Goal: Transaction & Acquisition: Purchase product/service

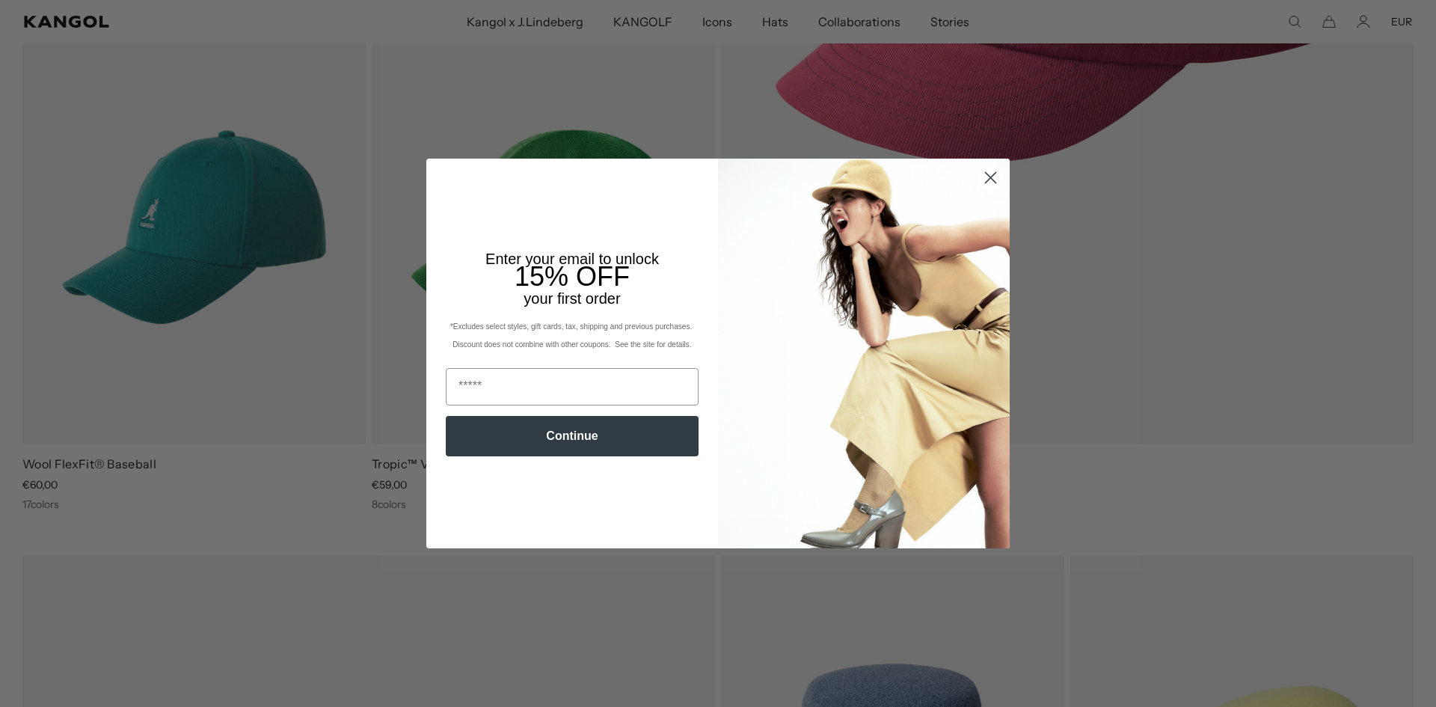
scroll to position [0, 308]
click at [979, 181] on circle "Close dialog" at bounding box center [991, 177] width 25 height 25
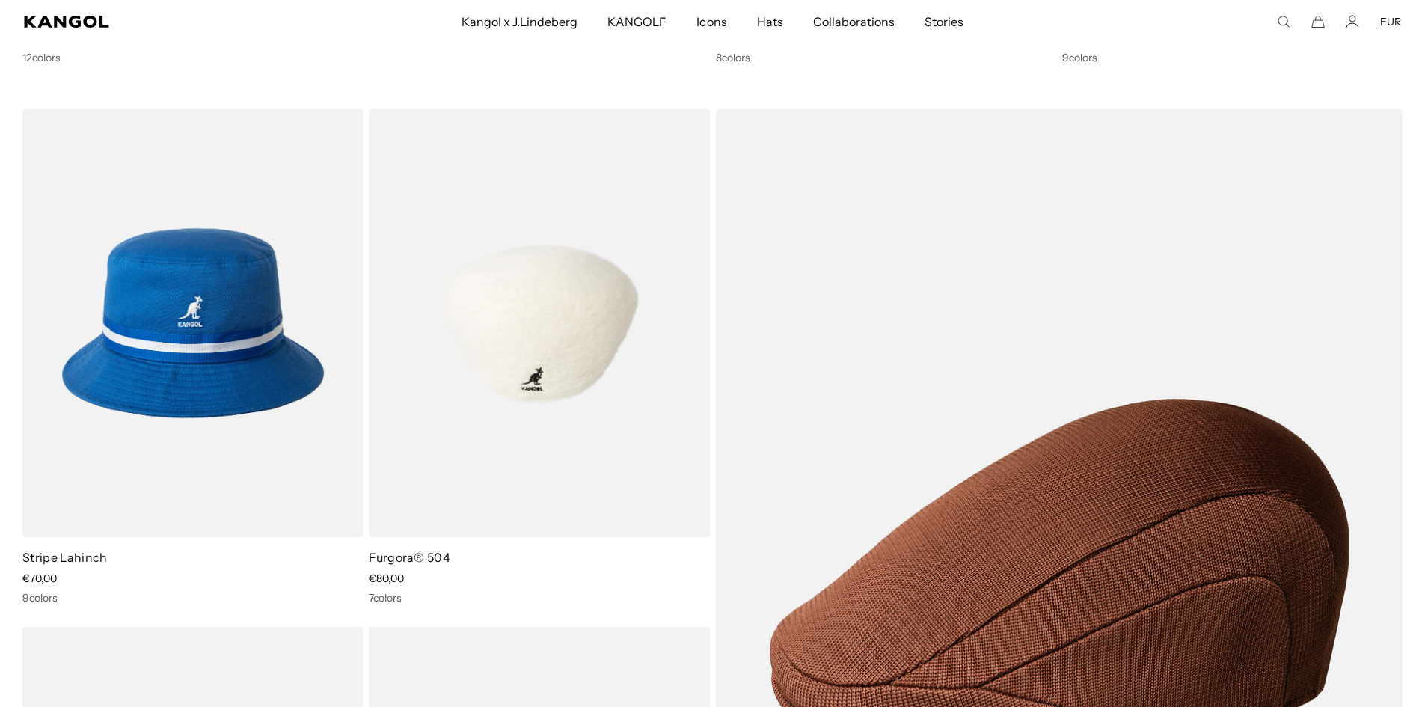
scroll to position [0, 0]
click at [593, 409] on img at bounding box center [539, 323] width 340 height 428
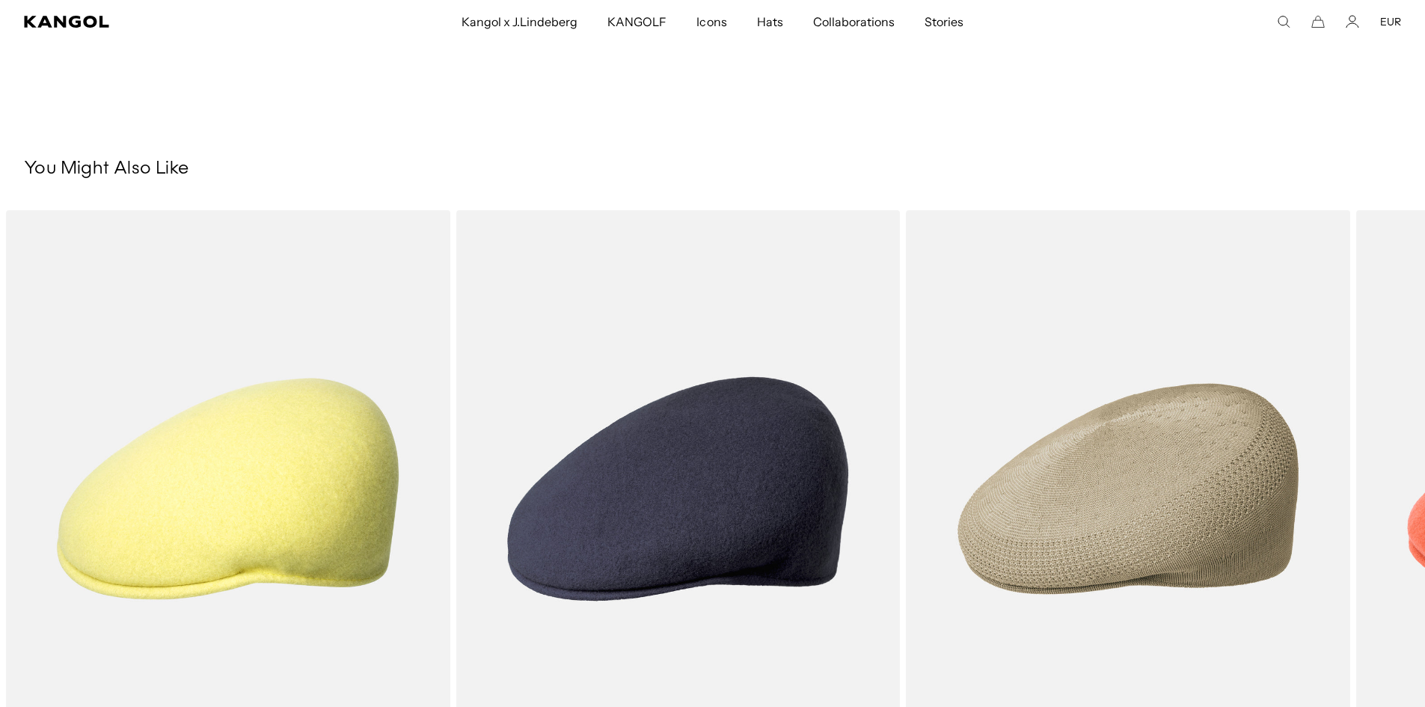
scroll to position [599, 0]
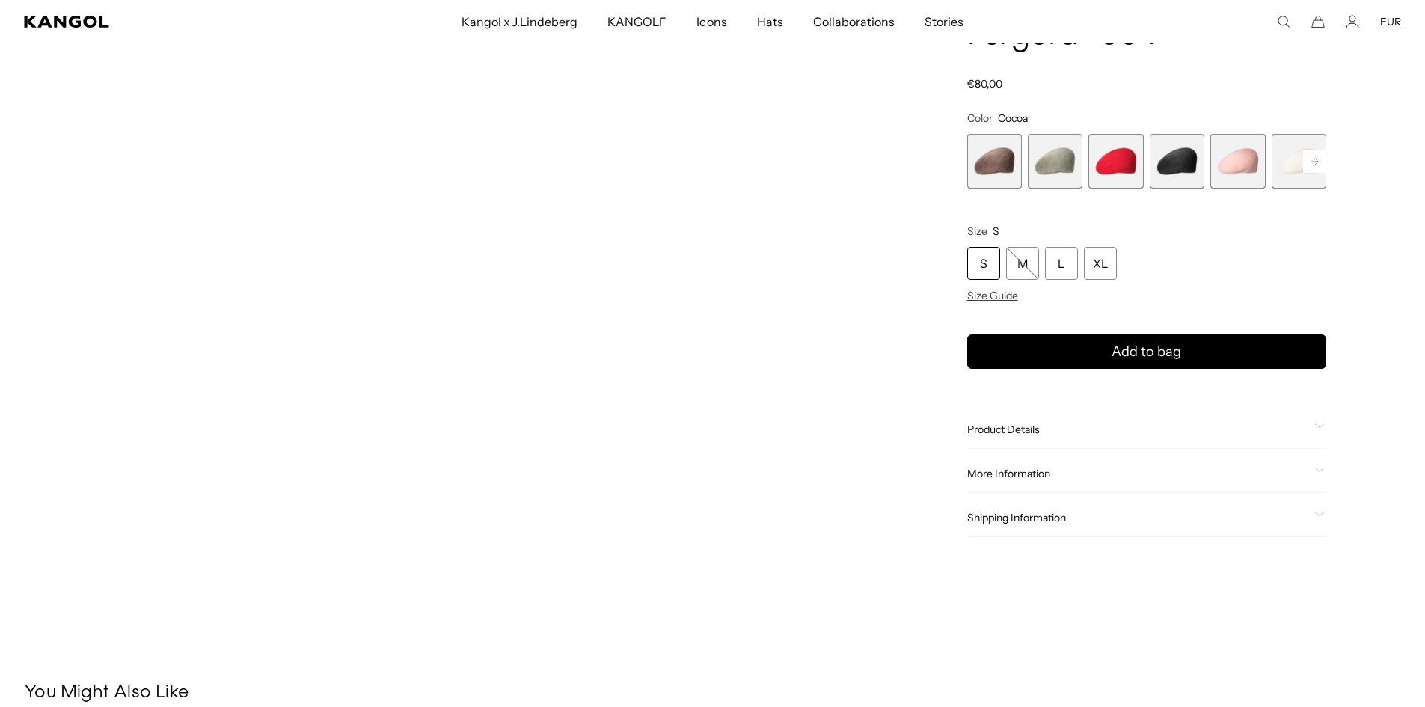
click at [1077, 436] on span "Product Details" at bounding box center [1137, 429] width 341 height 13
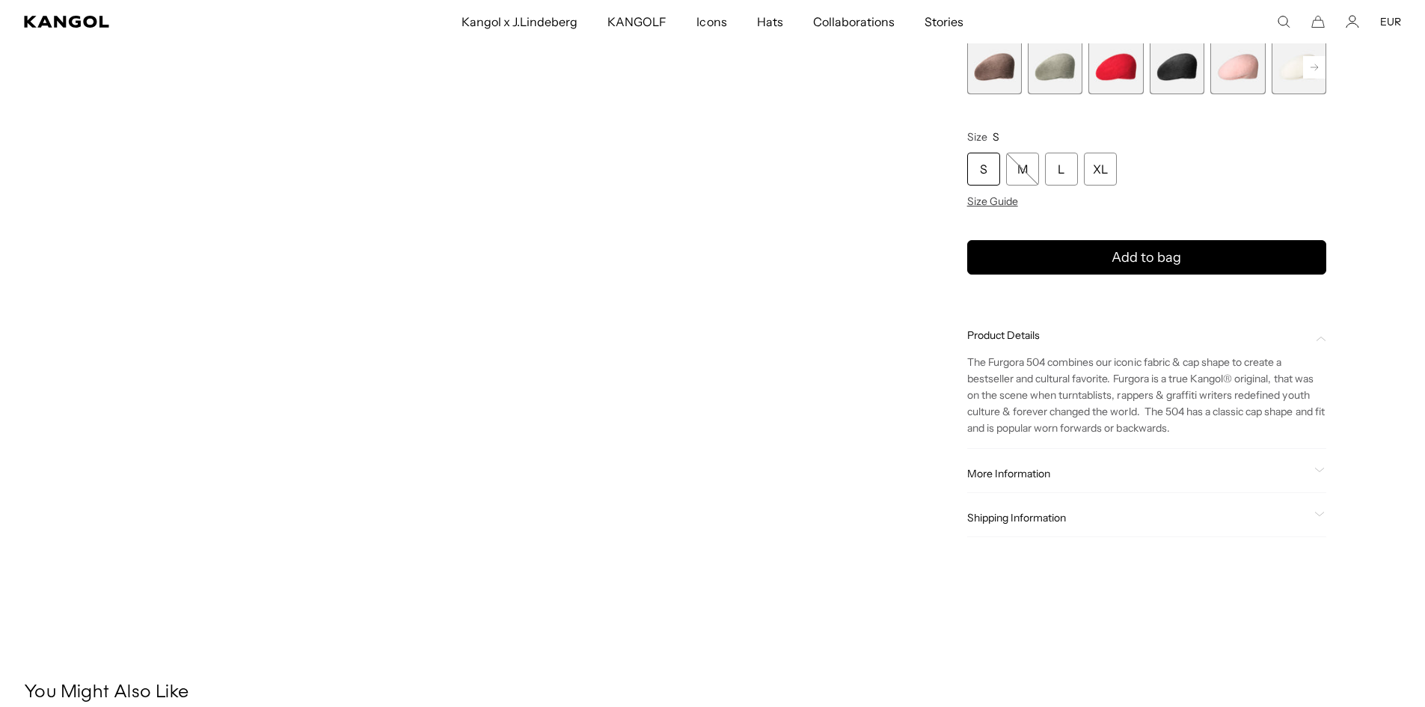
scroll to position [0, 0]
click at [996, 473] on span "More Information" at bounding box center [1137, 474] width 341 height 13
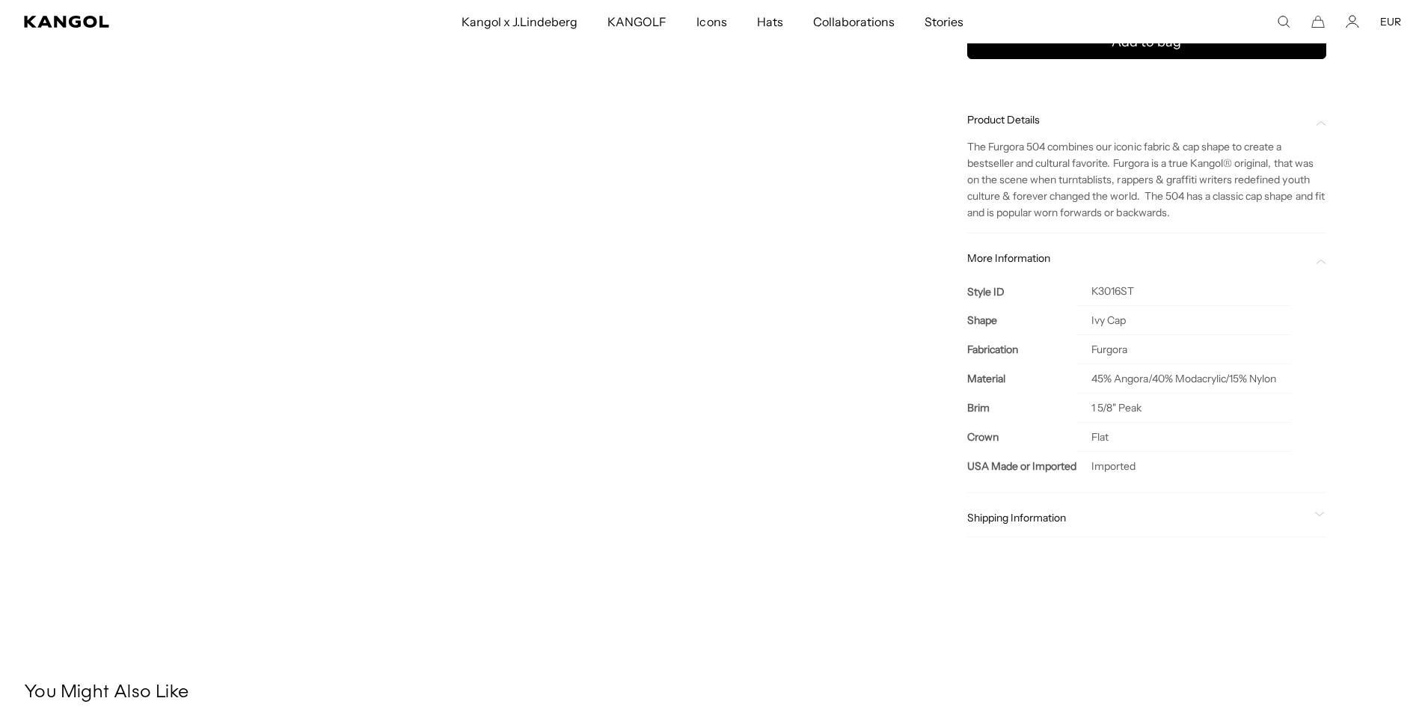
click at [987, 517] on span "Shipping Information" at bounding box center [1137, 518] width 341 height 13
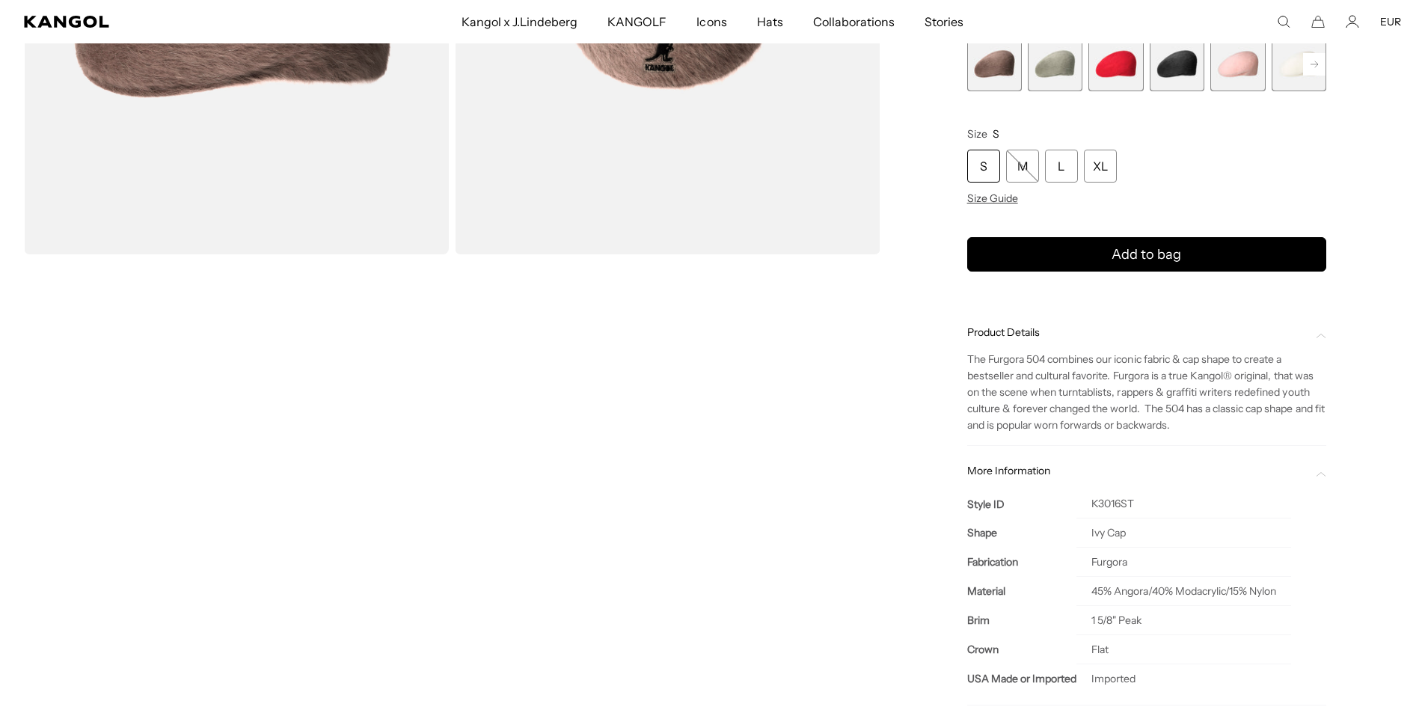
scroll to position [0, 308]
drag, startPoint x: 967, startPoint y: 357, endPoint x: 976, endPoint y: 358, distance: 9.8
click at [976, 358] on span "The Furgora 504 combines our iconic fabric & cap shape to create a bestseller a…" at bounding box center [1146, 392] width 358 height 79
click at [1149, 426] on span "The Furgora 504 combines our iconic fabric & cap shape to create a bestseller a…" at bounding box center [1146, 392] width 358 height 79
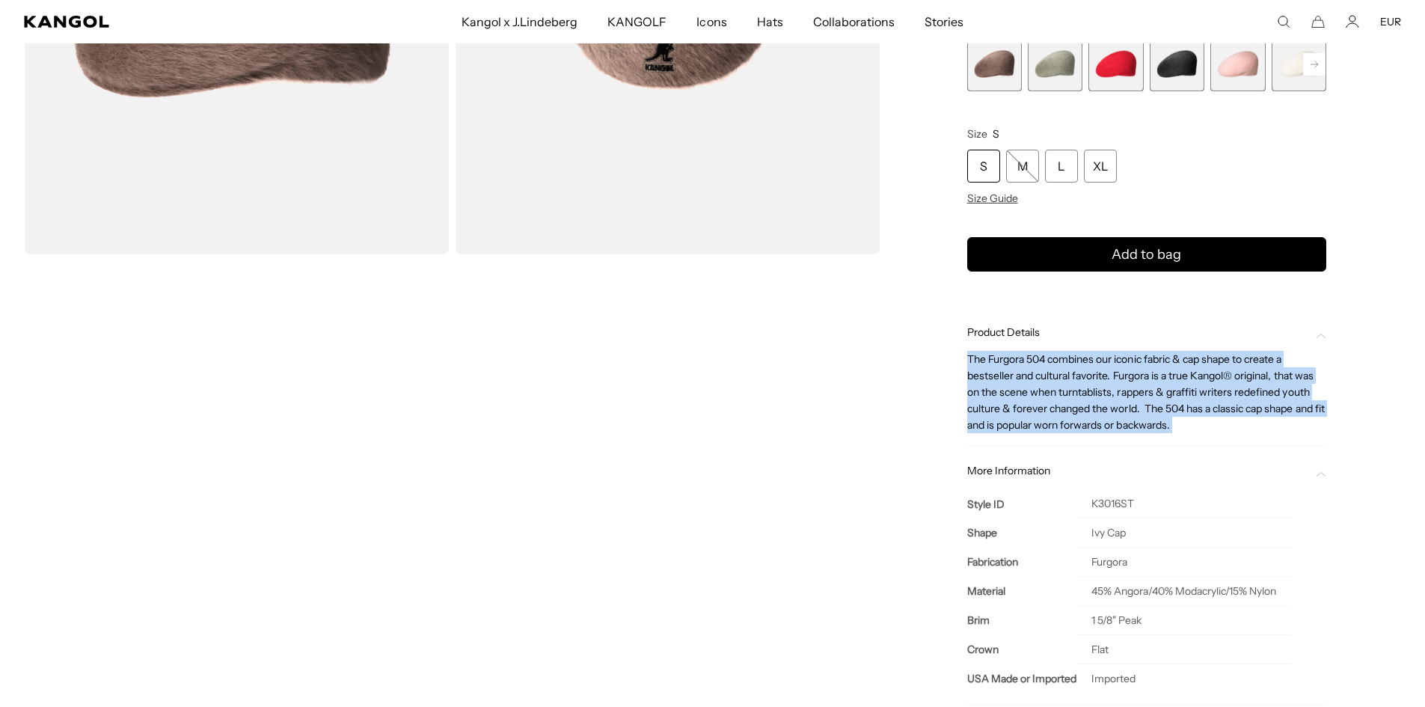
click at [1149, 426] on span "The Furgora 504 combines our iconic fabric & cap shape to create a bestseller a…" at bounding box center [1146, 392] width 358 height 79
copy div "The Furgora 504 combines our iconic fabric & cap shape to create a bestseller a…"
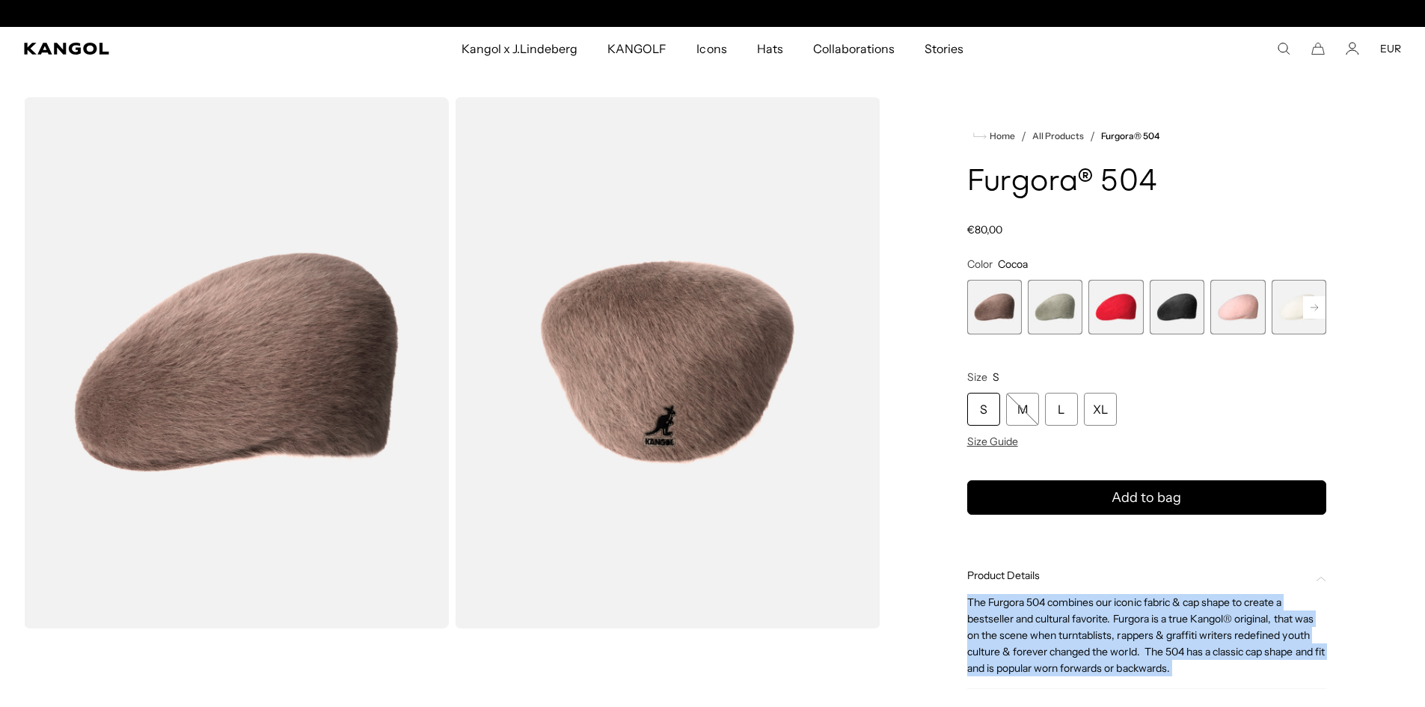
scroll to position [0, 308]
click at [1211, 296] on span "5 of 7" at bounding box center [1238, 307] width 55 height 55
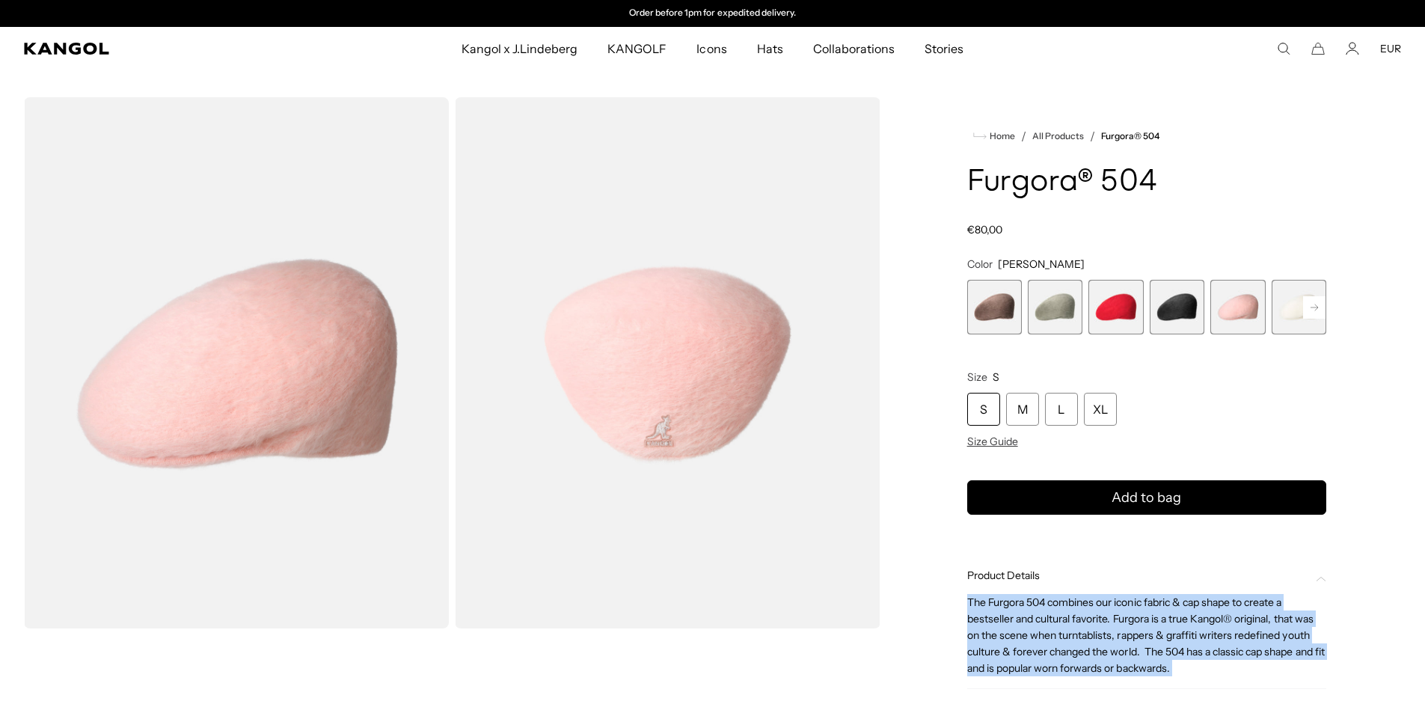
click at [1184, 302] on span "4 of 7" at bounding box center [1177, 307] width 55 height 55
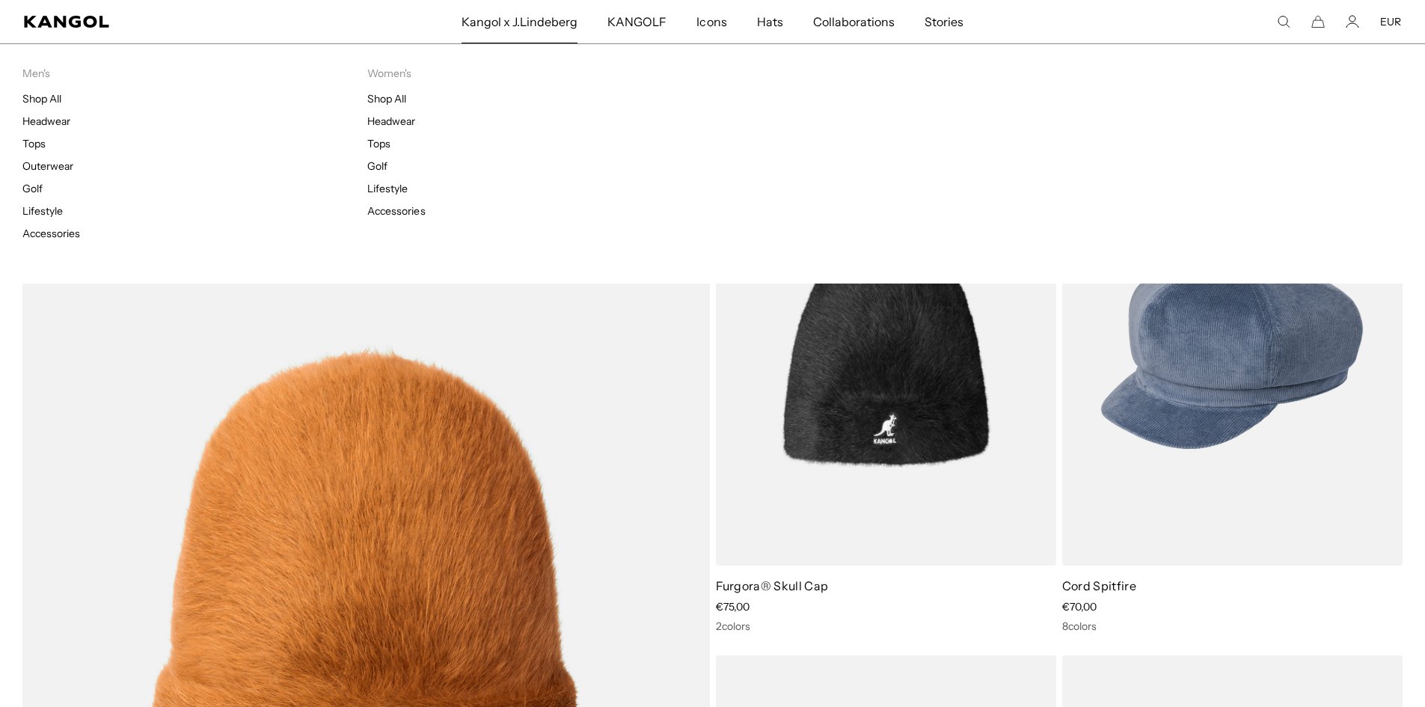
scroll to position [0, 308]
click at [38, 120] on link "Headwear" at bounding box center [46, 120] width 48 height 13
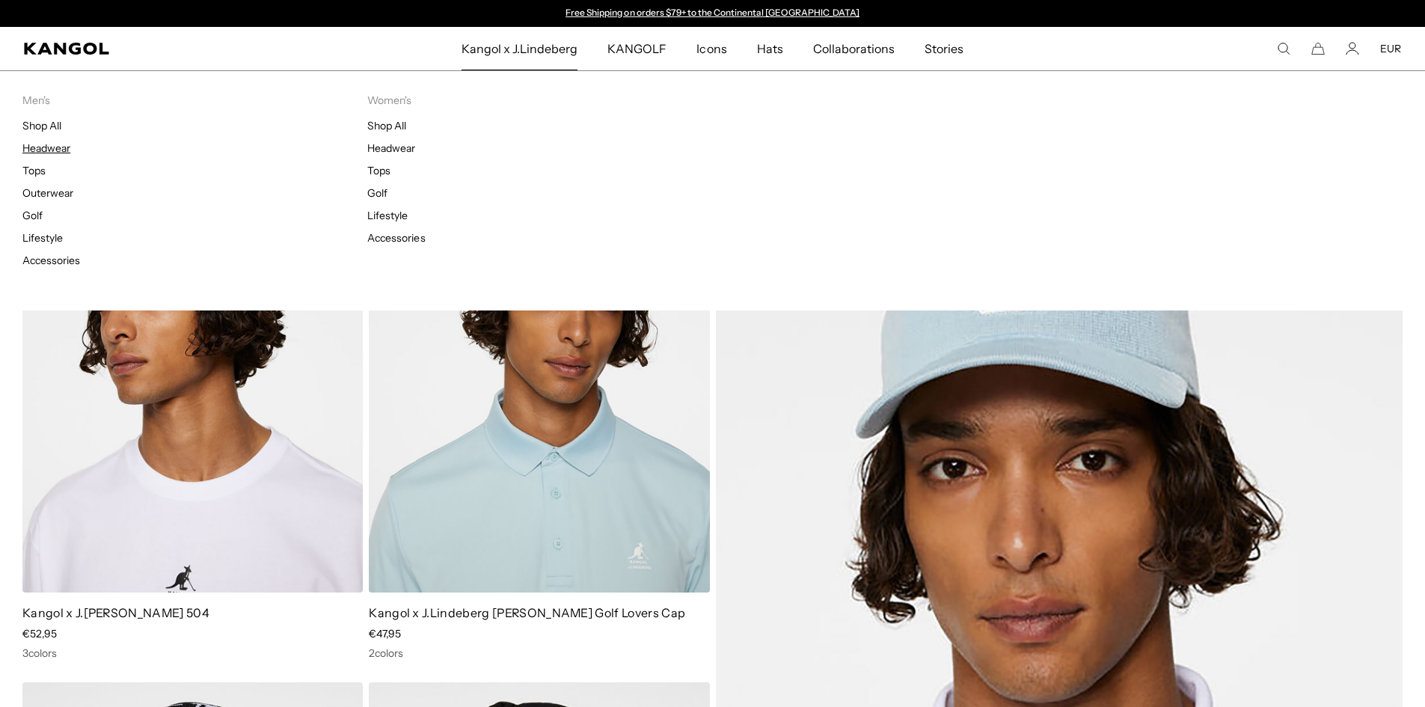
click at [46, 150] on link "Headwear" at bounding box center [46, 147] width 48 height 13
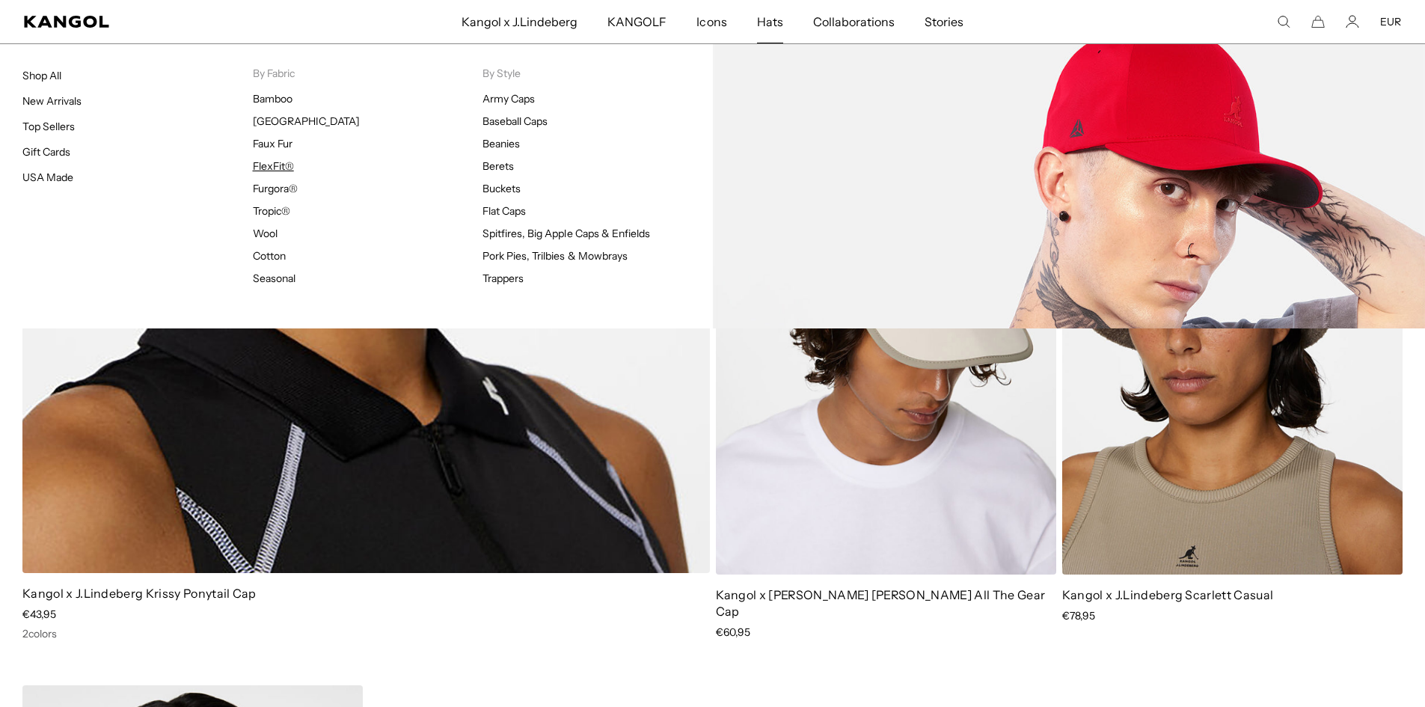
scroll to position [0, 308]
click at [263, 165] on link "FlexFit®" at bounding box center [273, 165] width 41 height 13
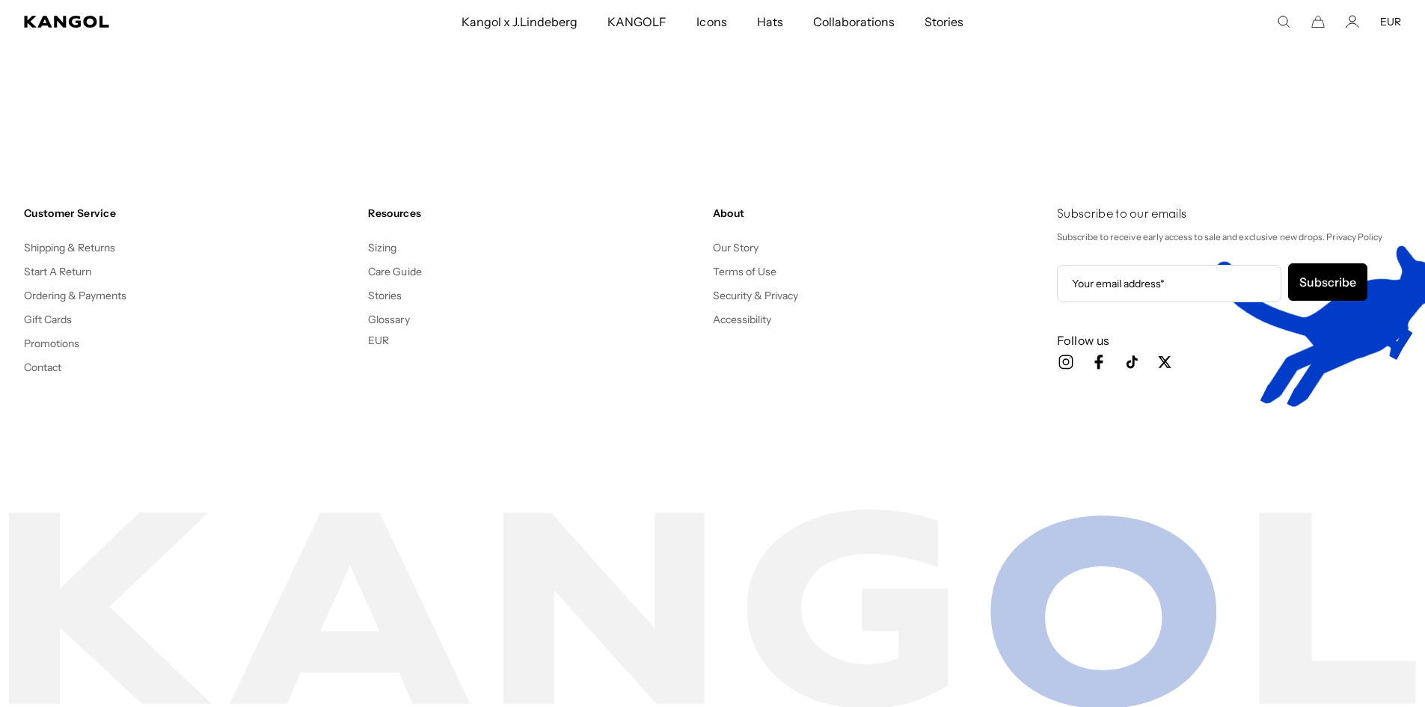
scroll to position [0, 308]
